Goal: Information Seeking & Learning: Find specific fact

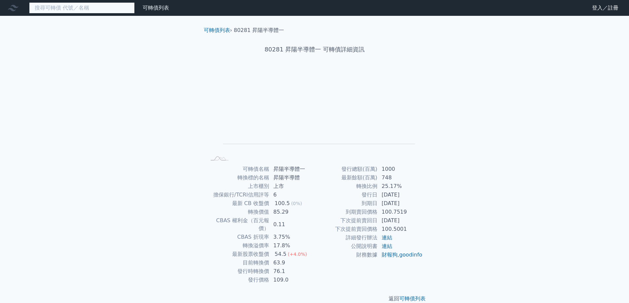
click at [118, 8] on input at bounding box center [82, 7] width 106 height 11
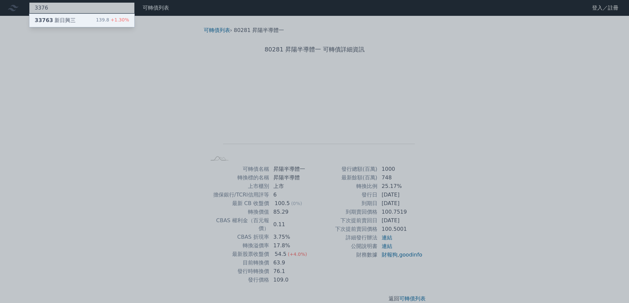
type input "3376"
click at [62, 21] on div "33763 新日興三" at bounding box center [55, 21] width 41 height 8
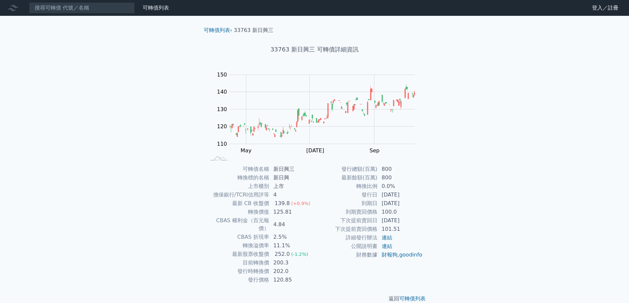
scroll to position [2, 0]
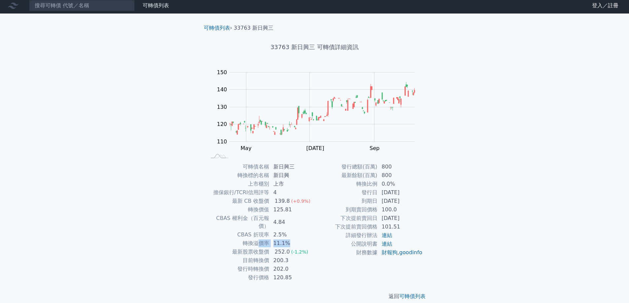
drag, startPoint x: 295, startPoint y: 235, endPoint x: 267, endPoint y: 232, distance: 28.2
click at [261, 239] on tr "轉換溢價率 11.1%" at bounding box center [260, 243] width 108 height 9
click at [303, 239] on td "11.1%" at bounding box center [291, 243] width 45 height 9
drag, startPoint x: 402, startPoint y: 201, endPoint x: 368, endPoint y: 195, distance: 34.8
click at [368, 195] on tbody "發行總額(百萬) 800 最新餘額(百萬) 800 轉換比例 0.0% 發行日 [DATE] 到期日 [DATE] 到期賣回價格 100.0 下次提前賣回日 …" at bounding box center [368, 210] width 108 height 94
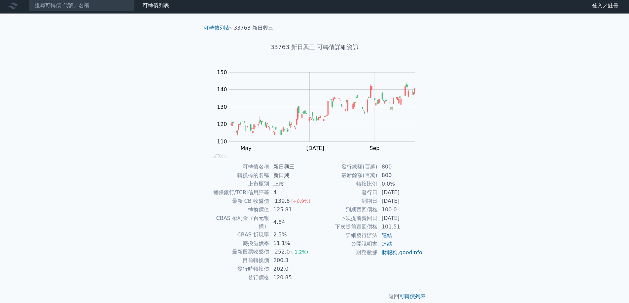
click at [361, 202] on td "到期日" at bounding box center [345, 201] width 63 height 9
click at [109, 7] on input at bounding box center [82, 5] width 106 height 11
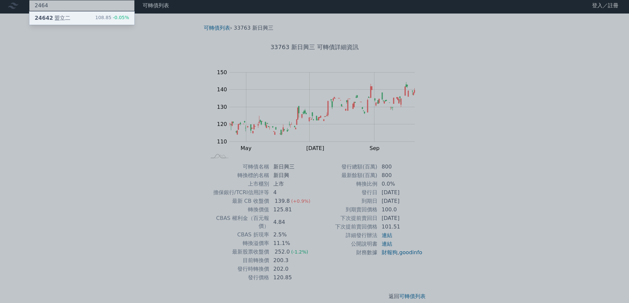
type input "2464"
click at [86, 21] on div "24642 盟立二 108.85 -0.05%" at bounding box center [81, 18] width 105 height 13
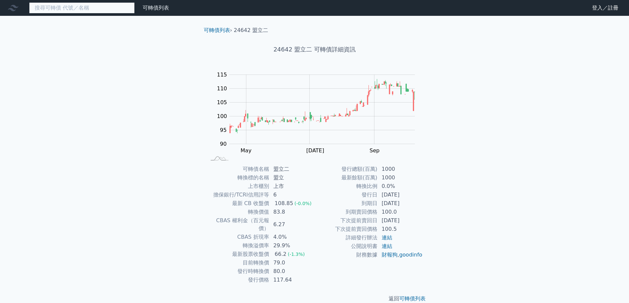
click at [84, 10] on input at bounding box center [82, 7] width 106 height 11
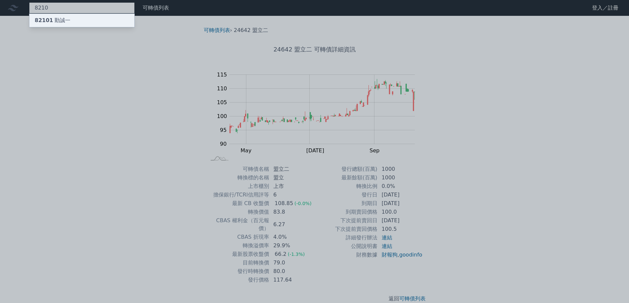
type input "8210"
click at [79, 24] on div "82101 勤誠一" at bounding box center [81, 20] width 105 height 13
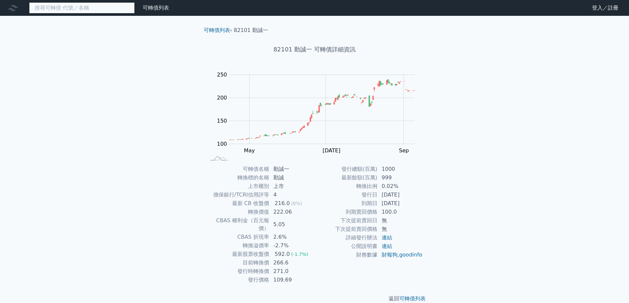
click at [66, 10] on input at bounding box center [82, 7] width 106 height 11
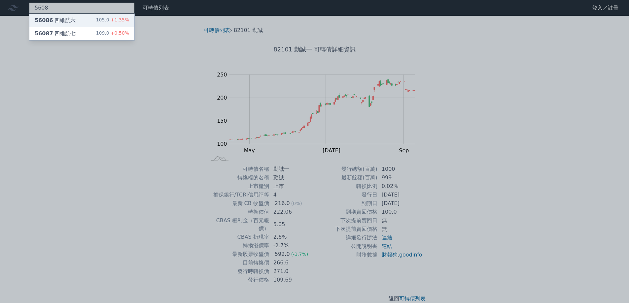
type input "5608"
click at [76, 27] on div "56086 四維航六 105.0 +1.35%" at bounding box center [81, 20] width 105 height 13
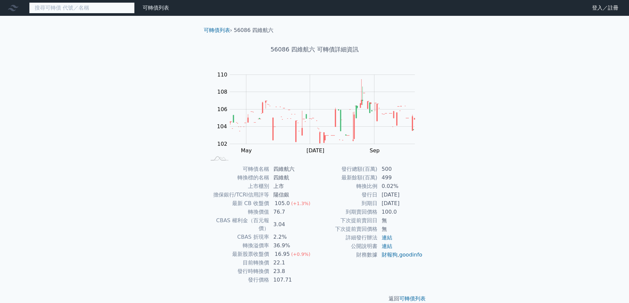
click at [67, 10] on input at bounding box center [82, 7] width 106 height 11
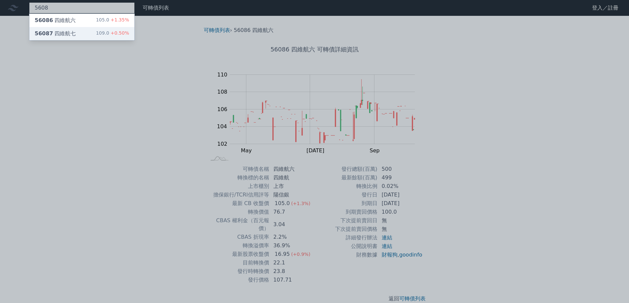
type input "5608"
click at [67, 33] on div "56087 四維航七" at bounding box center [55, 34] width 41 height 8
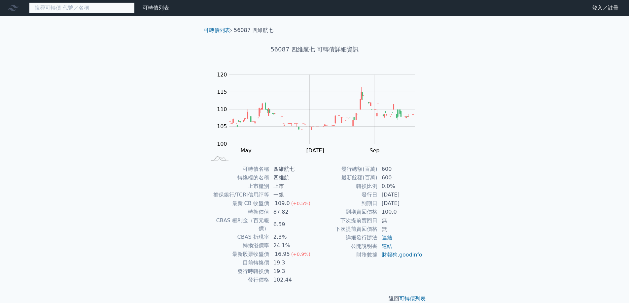
click at [107, 8] on input at bounding box center [82, 7] width 106 height 11
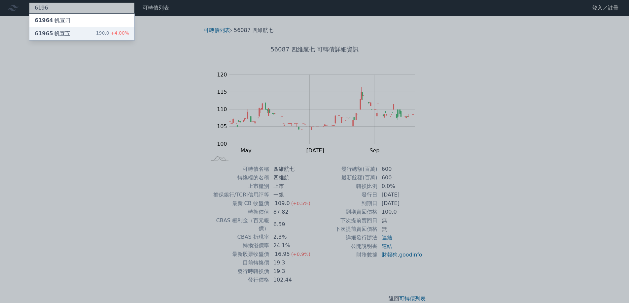
type input "6196"
click at [77, 36] on div "61965 帆宣五 190.0 +4.00%" at bounding box center [81, 33] width 105 height 13
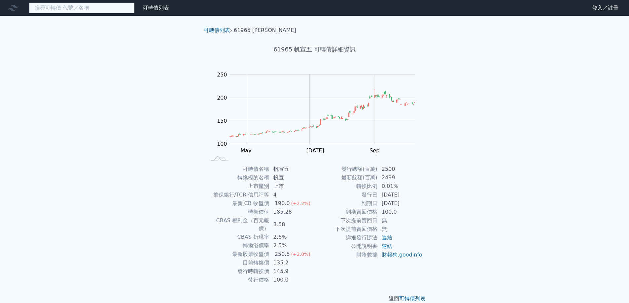
click at [91, 7] on input at bounding box center [82, 7] width 106 height 11
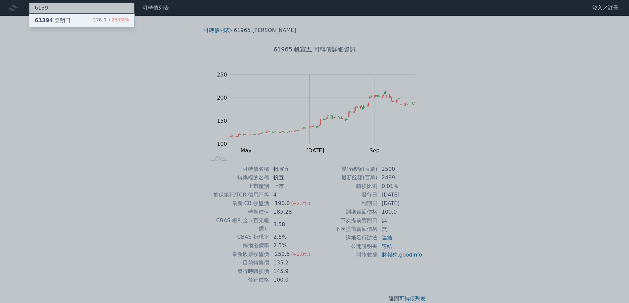
type input "6139"
click at [75, 25] on div "61394 亞翔四 276.0 +25.00%" at bounding box center [81, 20] width 105 height 13
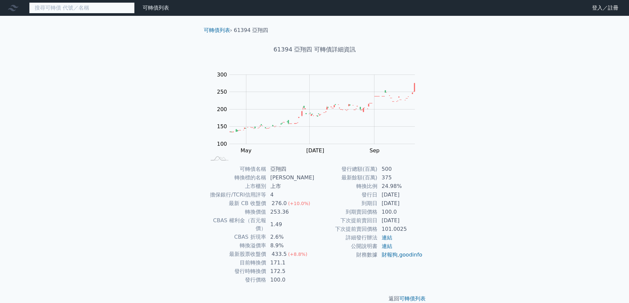
drag, startPoint x: 117, startPoint y: 10, endPoint x: 115, endPoint y: 14, distance: 4.7
click at [116, 10] on input at bounding box center [82, 7] width 106 height 11
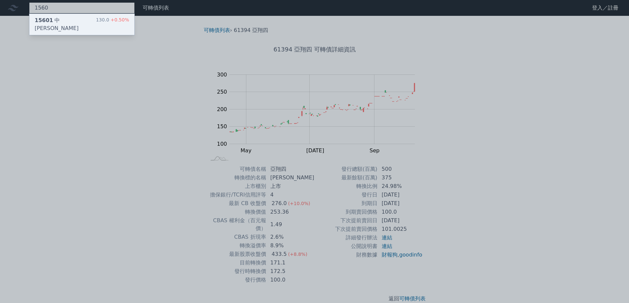
type input "1560"
click at [74, 26] on div "15601 中砂一 130.0 +0.50%" at bounding box center [81, 24] width 105 height 21
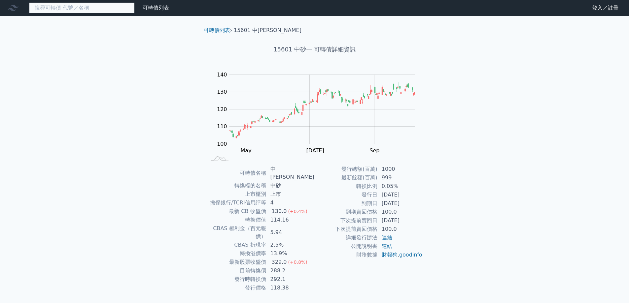
click at [77, 10] on input at bounding box center [82, 7] width 106 height 11
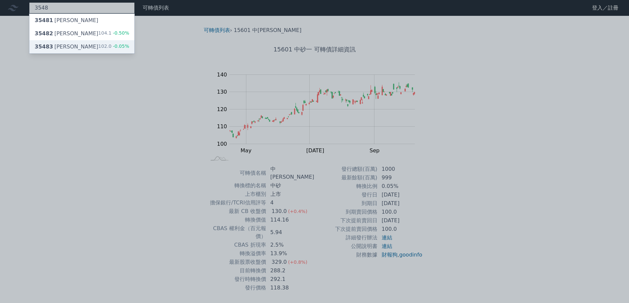
type input "3548"
click at [73, 45] on div "35483 兆利三 102.0 -0.05%" at bounding box center [81, 46] width 105 height 13
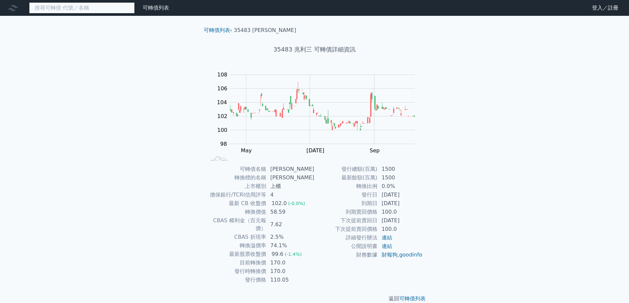
click at [72, 7] on input at bounding box center [82, 7] width 106 height 11
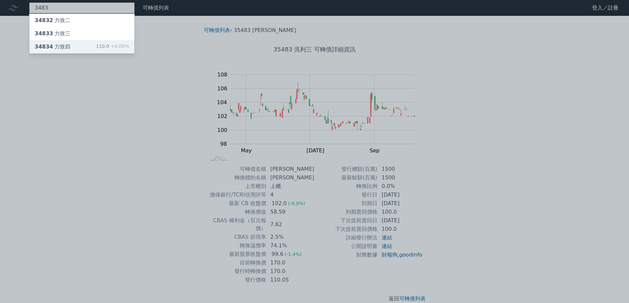
type input "3483"
click at [68, 51] on div "34834 力致四 110.0 +0.00%" at bounding box center [81, 46] width 105 height 13
